Goal: Transaction & Acquisition: Obtain resource

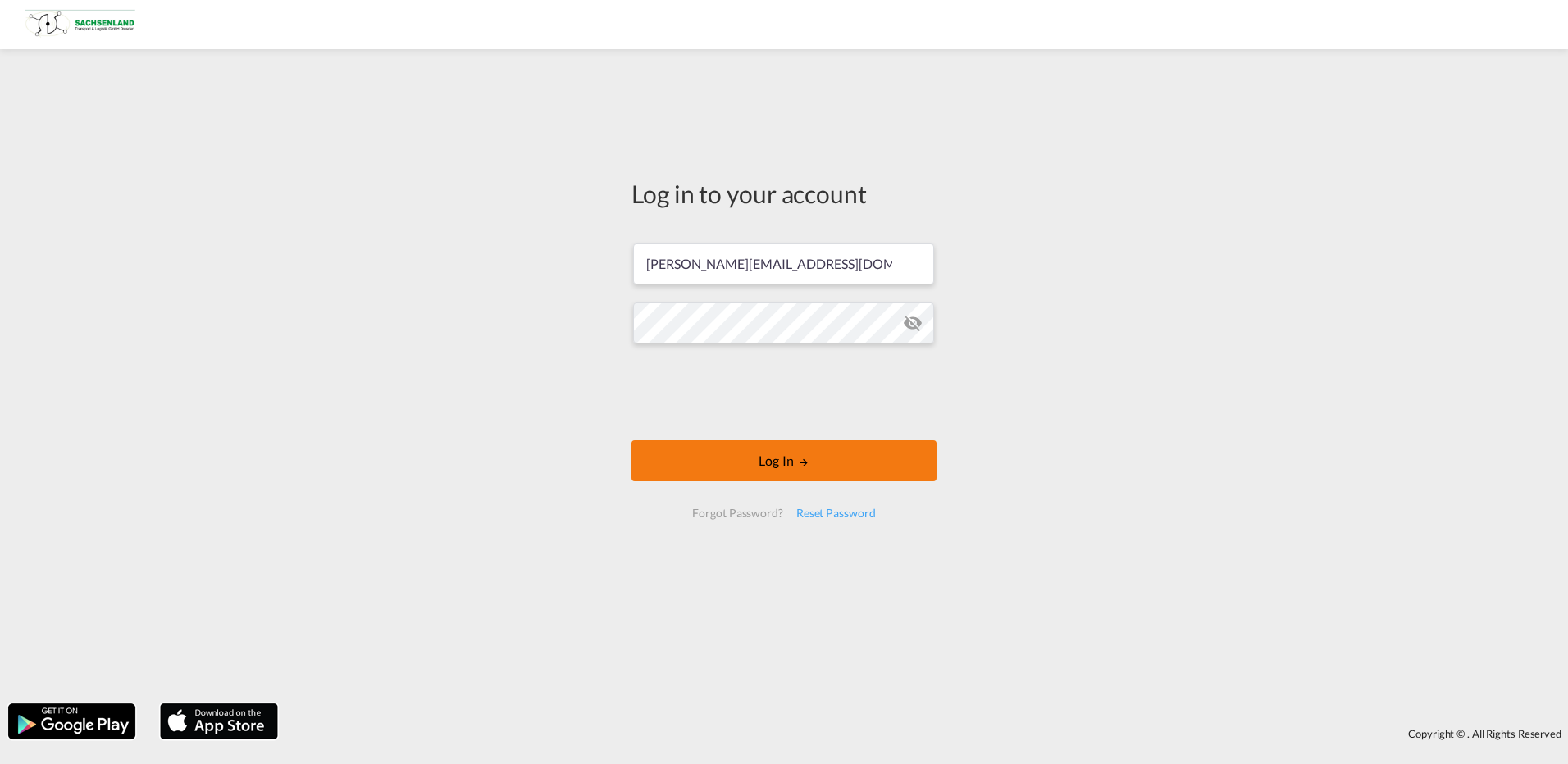
click at [719, 460] on button "Log In" at bounding box center [784, 460] width 305 height 41
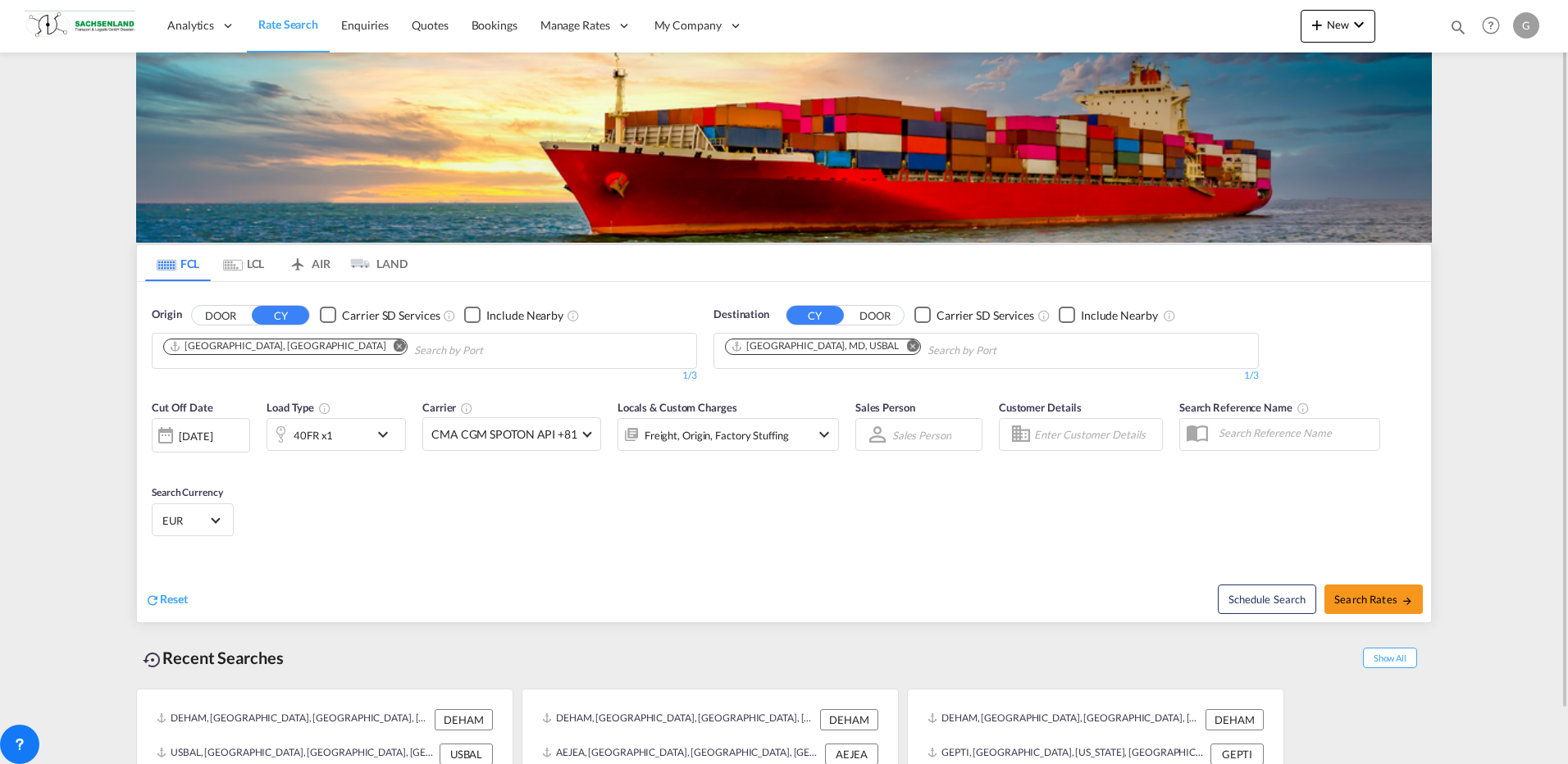
click at [907, 351] on md-icon "Remove" at bounding box center [913, 346] width 12 height 12
click at [358, 440] on div "40FR x1" at bounding box center [318, 434] width 102 height 33
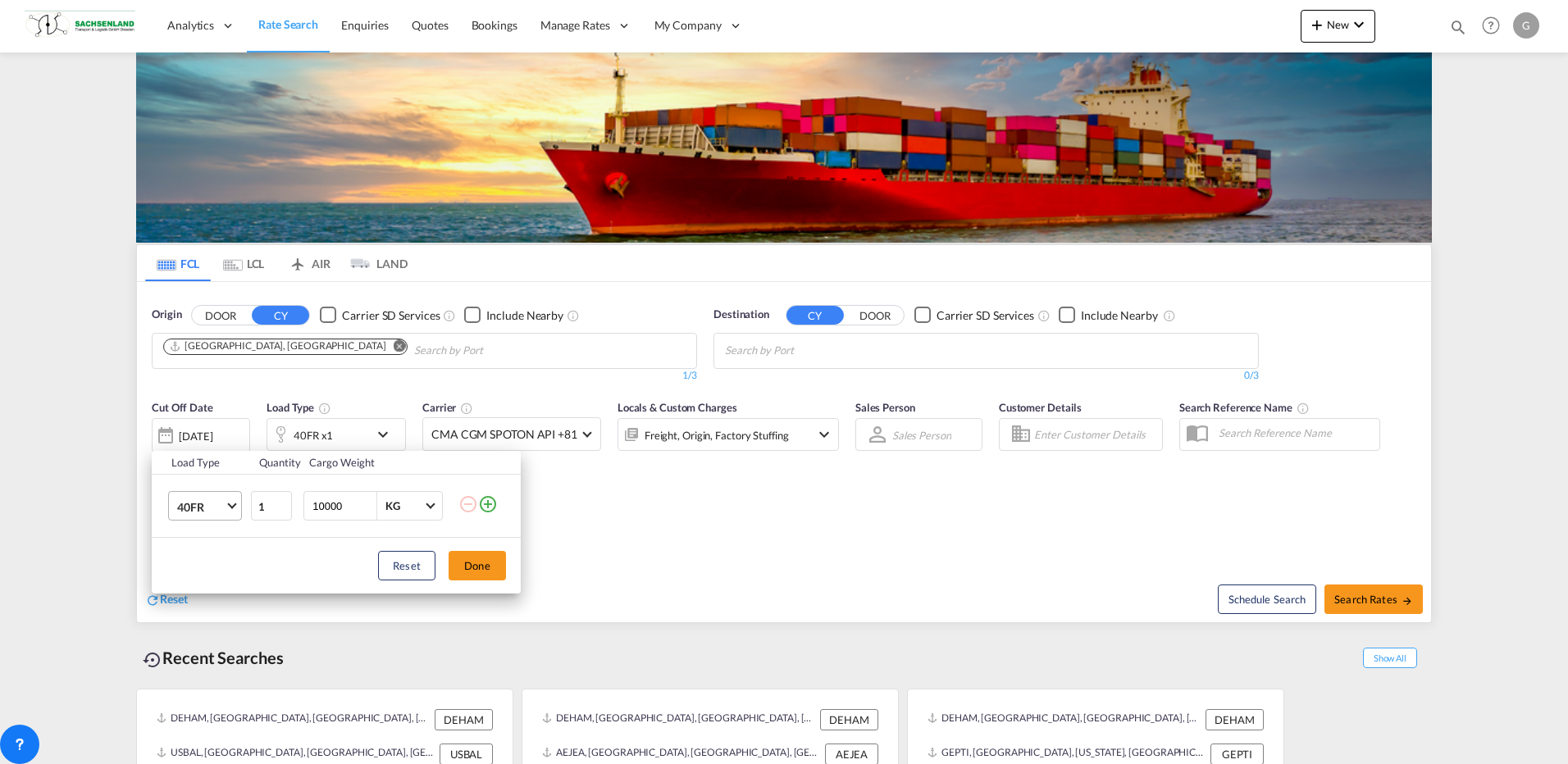
click at [192, 505] on span "40FR" at bounding box center [201, 507] width 48 height 16
click at [208, 467] on md-option "40HC" at bounding box center [220, 454] width 112 height 40
click at [467, 564] on button "Done" at bounding box center [477, 566] width 58 height 30
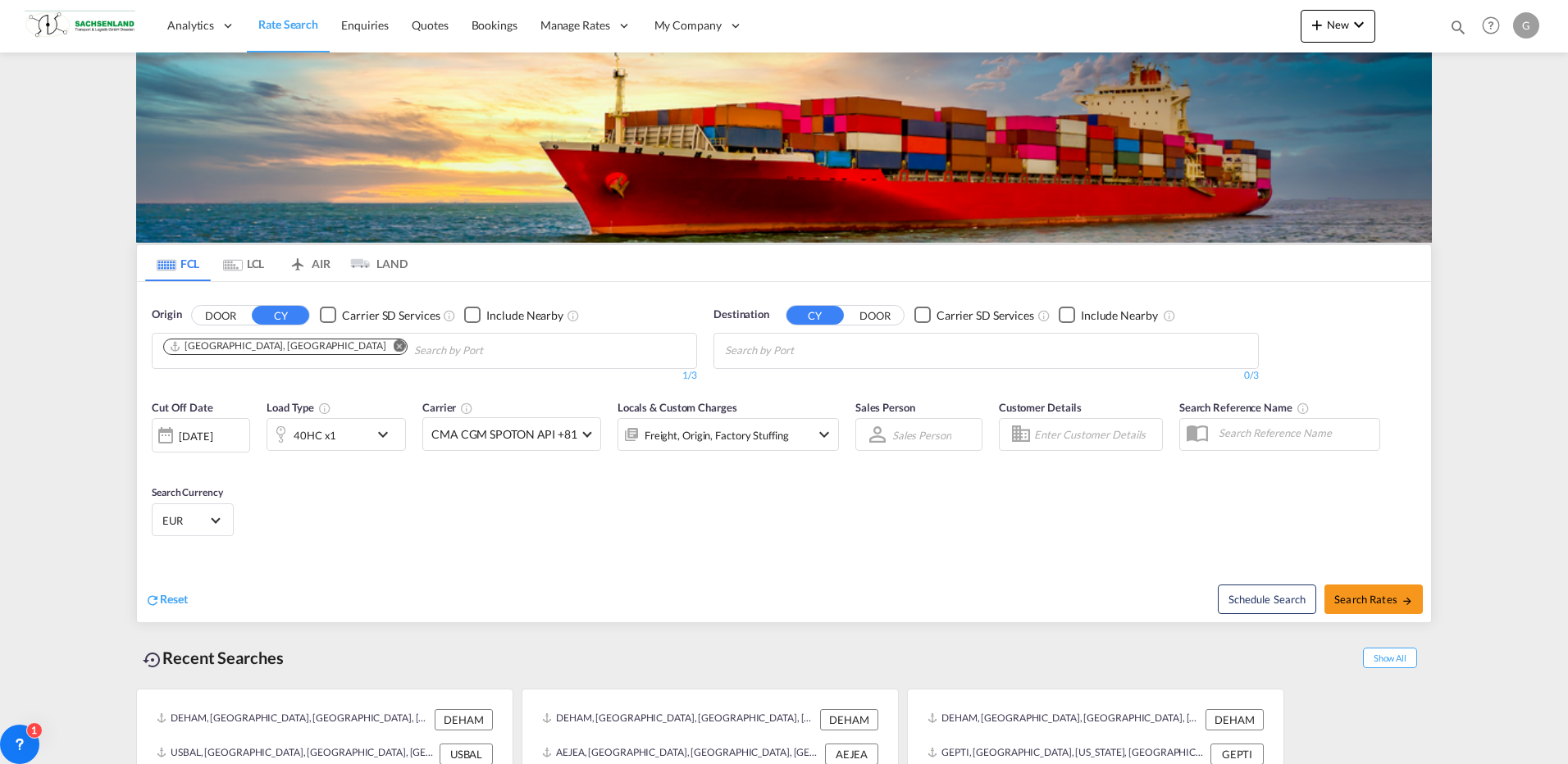
click at [941, 360] on body "Analytics Reports Dashboard Rate Search Enquiries Quotes Bookings" at bounding box center [784, 382] width 1568 height 764
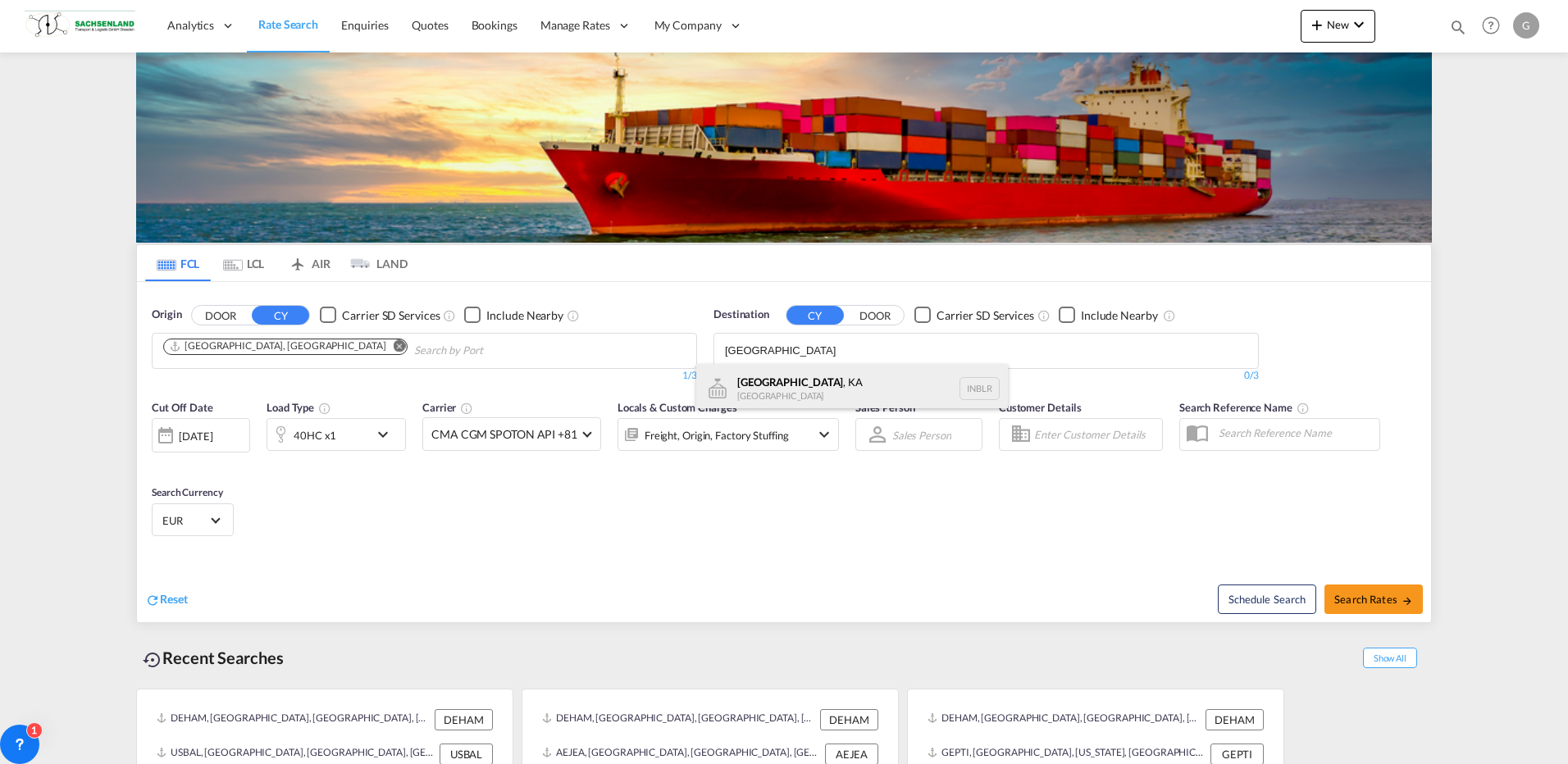
type input "bangalore"
click at [866, 393] on div "Bangalore , KA India INBLR" at bounding box center [852, 388] width 312 height 49
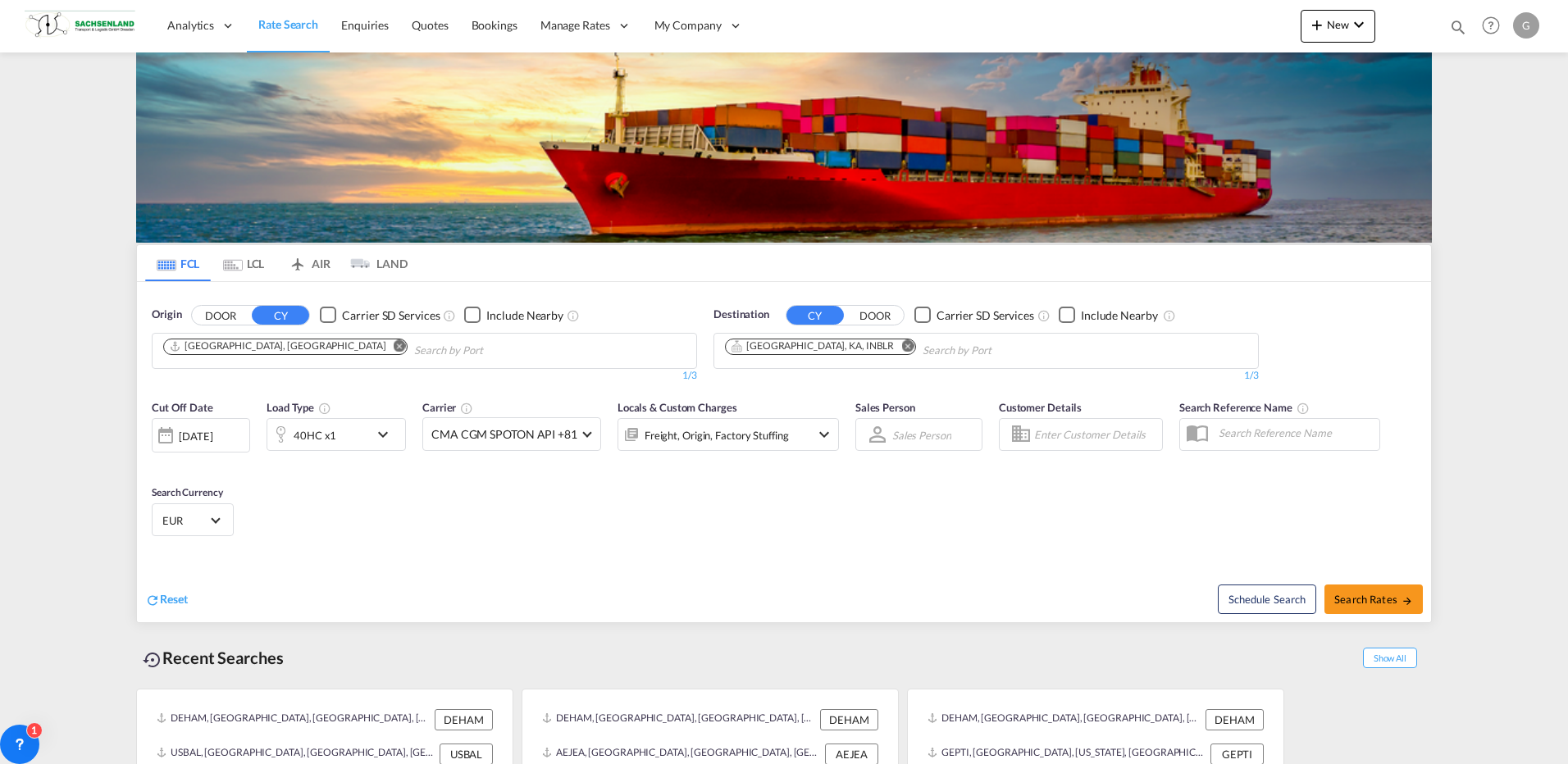
click at [1368, 604] on span "Search Rates" at bounding box center [1374, 599] width 79 height 13
type input "DEHAM to INBLR / 18 Aug 2025"
